Goal: Communication & Community: Answer question/provide support

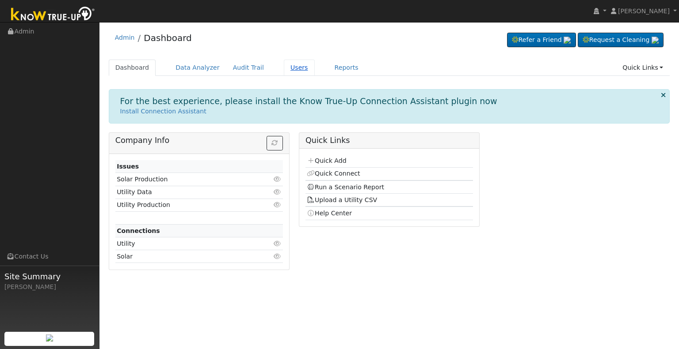
click at [284, 65] on link "Users" at bounding box center [299, 68] width 31 height 16
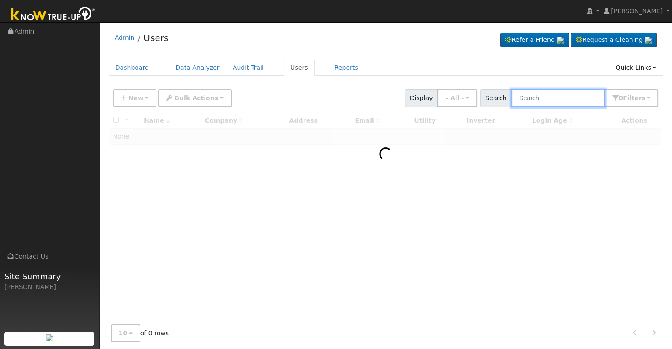
click at [542, 99] on input "text" at bounding box center [558, 98] width 94 height 18
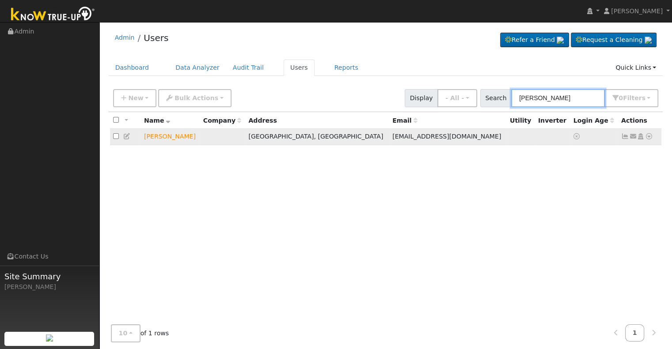
type input "david suzuki"
click at [650, 136] on icon at bounding box center [649, 136] width 8 height 6
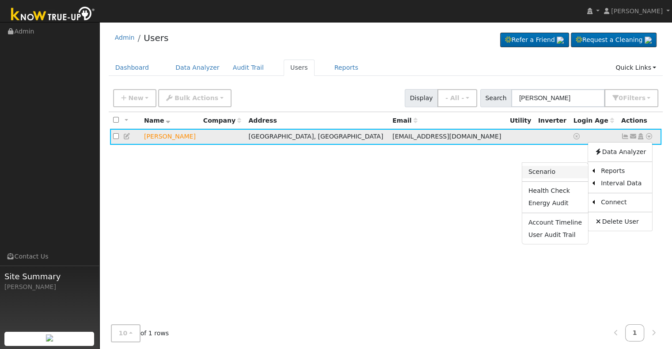
click at [557, 171] on link "Scenario" at bounding box center [555, 172] width 66 height 12
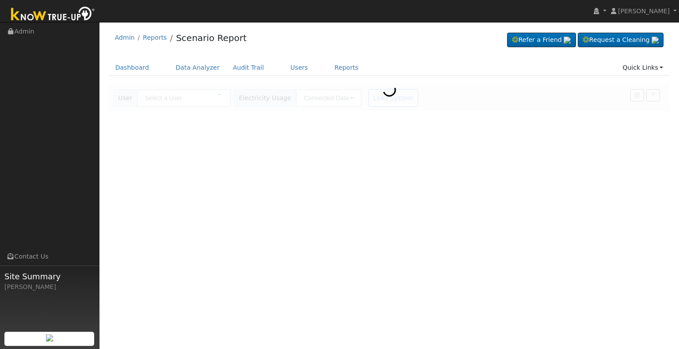
type input "[PERSON_NAME]"
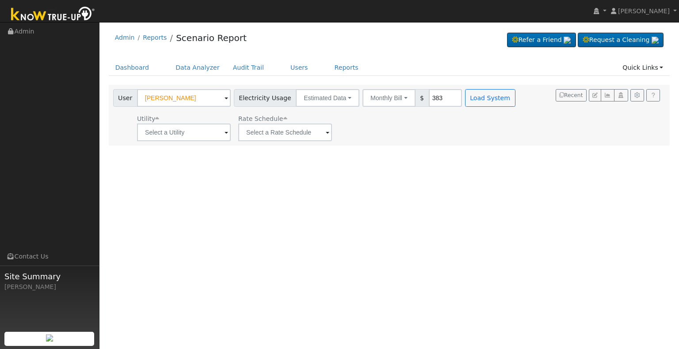
click at [251, 200] on div "User Profile First name Last name Email Email Notifications No Emails No Emails…" at bounding box center [388, 185] width 579 height 327
click at [284, 67] on link "Users" at bounding box center [299, 68] width 31 height 16
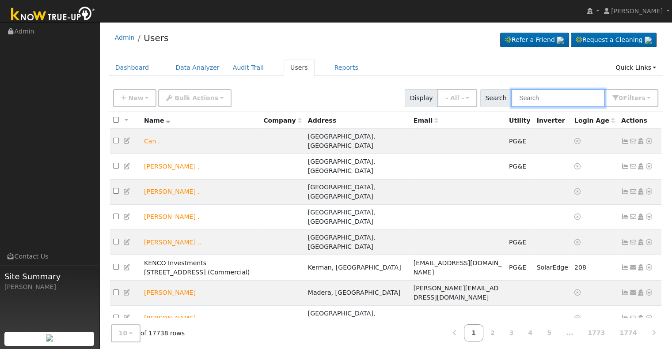
click at [558, 94] on input "text" at bounding box center [558, 98] width 94 height 18
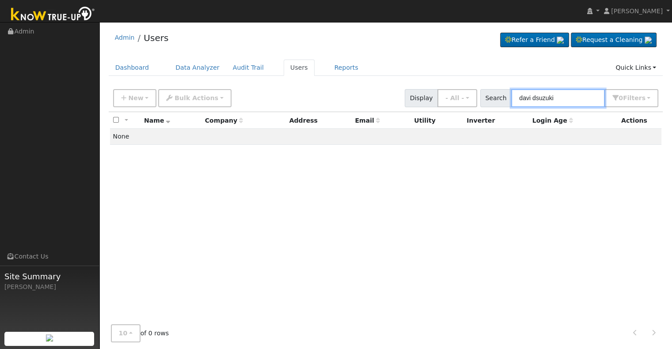
click at [535, 98] on input "davi dsuzuki" at bounding box center [558, 98] width 94 height 18
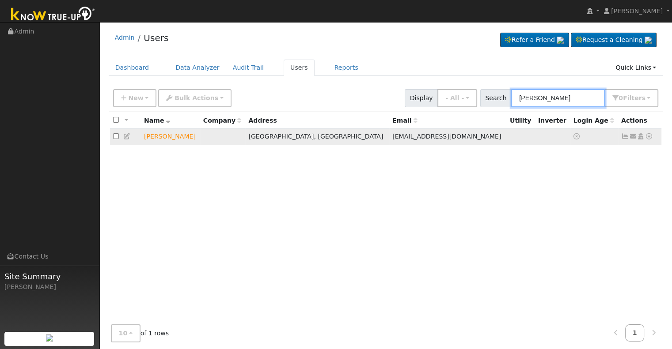
type input "david suzuki"
click at [632, 137] on icon at bounding box center [633, 136] width 8 height 6
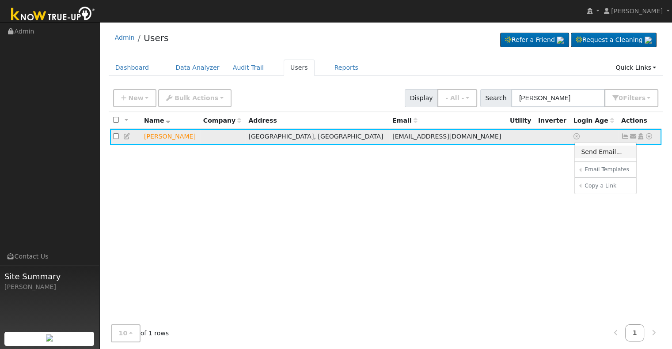
click at [595, 152] on link "Send Email..." at bounding box center [605, 152] width 61 height 12
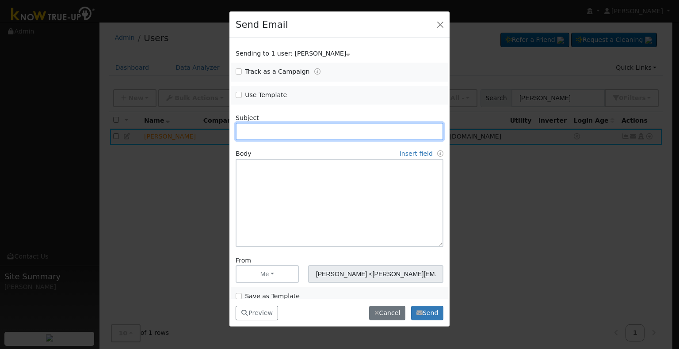
click at [256, 130] on input "text" at bounding box center [339, 132] width 208 height 18
click at [270, 135] on input "text" at bounding box center [339, 132] width 208 height 18
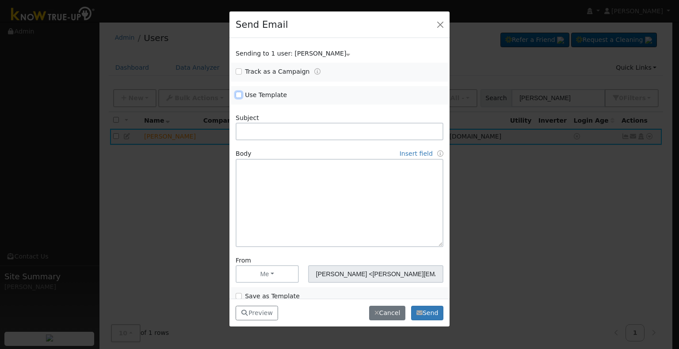
click at [237, 93] on input "Use Template" at bounding box center [238, 95] width 6 height 6
checkbox input "true"
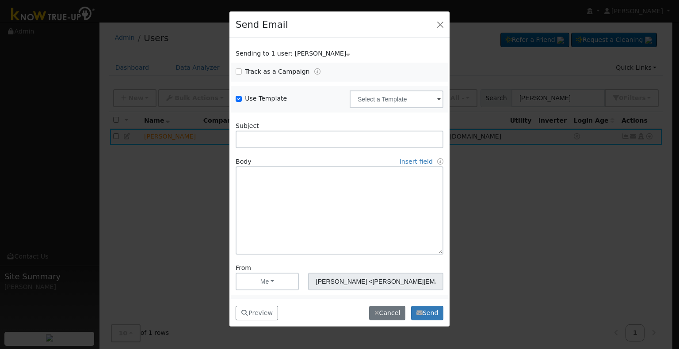
click at [437, 99] on span at bounding box center [439, 100] width 4 height 10
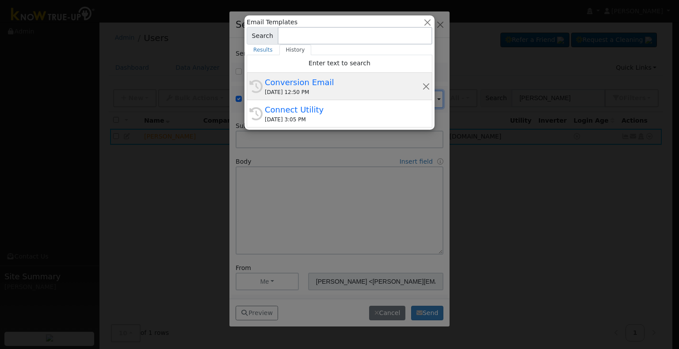
click at [307, 87] on div "Conversion Email" at bounding box center [343, 82] width 157 height 12
type input "Conversion Email"
type input "Connect Your Utility Account"
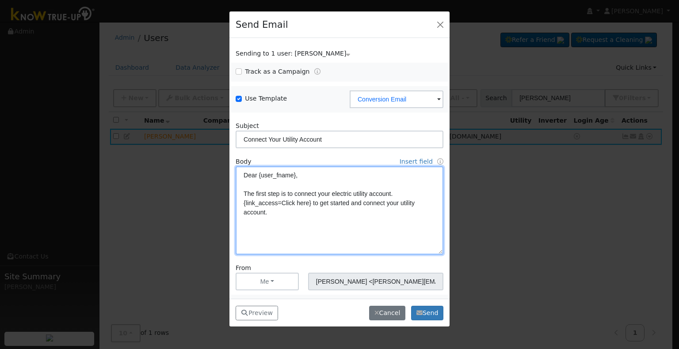
drag, startPoint x: 258, startPoint y: 175, endPoint x: 315, endPoint y: 175, distance: 56.6
click at [315, 175] on textarea "Dear {user_fname}, The first step is to connect your electric utility account. …" at bounding box center [339, 211] width 208 height 88
type textarea "Dear David The first step is to connect your electric utility account. {link_ac…"
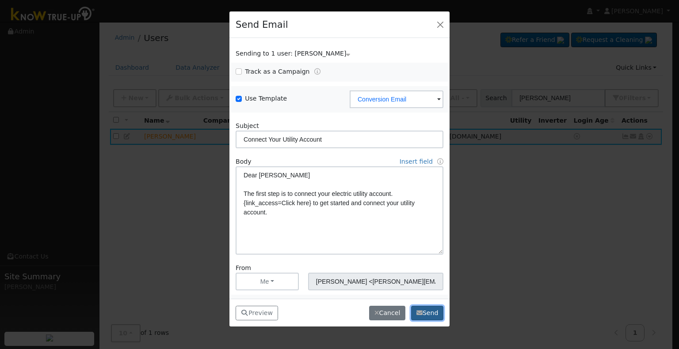
click at [434, 311] on button "Send" at bounding box center [427, 313] width 32 height 15
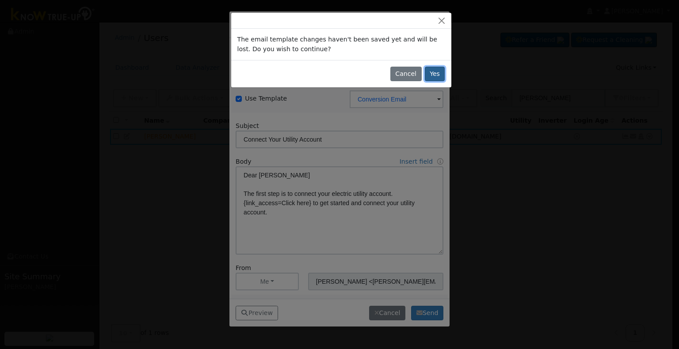
click at [440, 74] on button "Yes" at bounding box center [435, 74] width 20 height 15
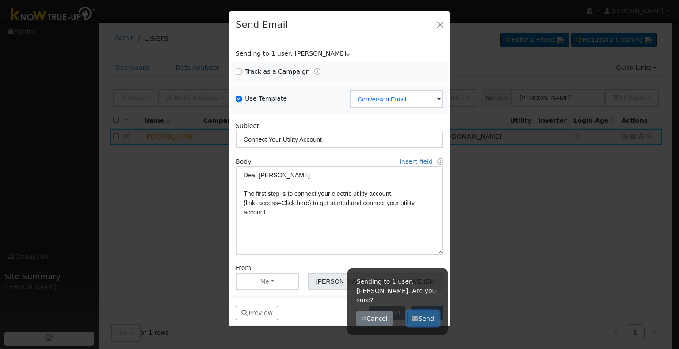
click at [424, 311] on button "Send" at bounding box center [423, 318] width 32 height 15
